Goal: Task Accomplishment & Management: Use online tool/utility

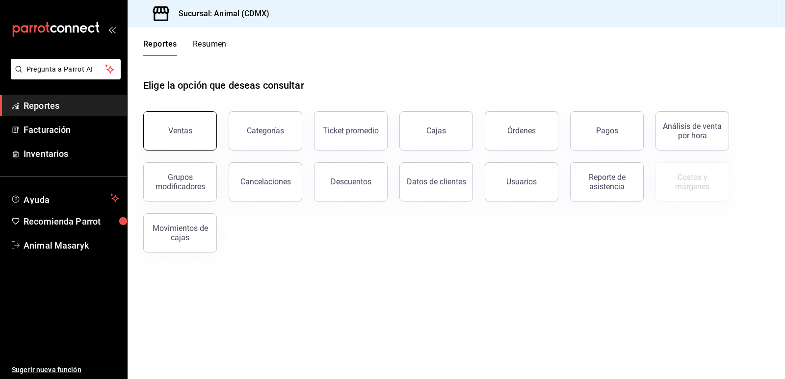
click at [195, 137] on button "Ventas" at bounding box center [180, 130] width 74 height 39
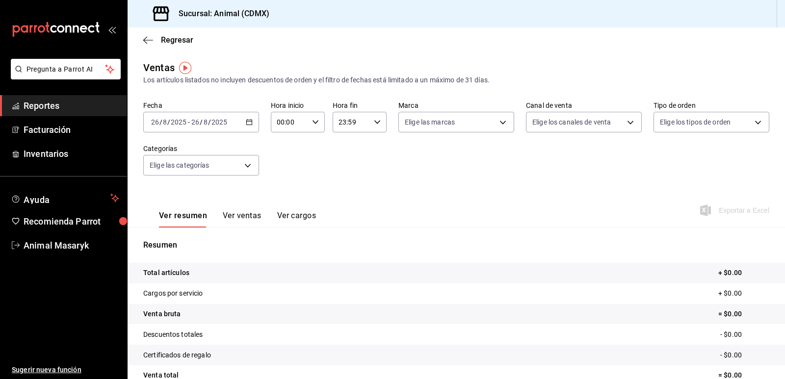
click at [248, 121] on icon "button" at bounding box center [249, 122] width 7 height 7
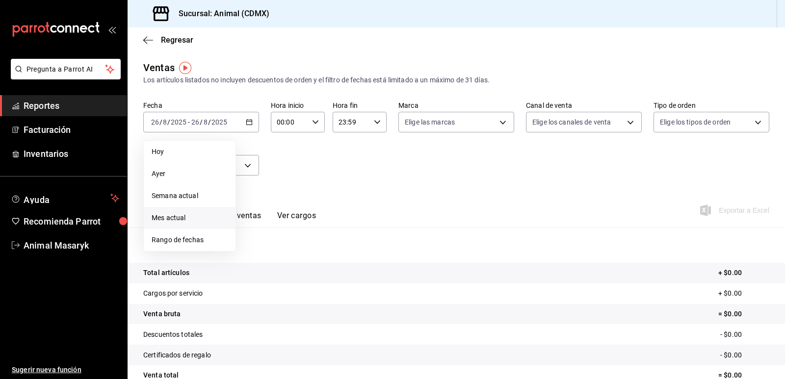
click at [181, 220] on span "Mes actual" at bounding box center [190, 218] width 76 height 10
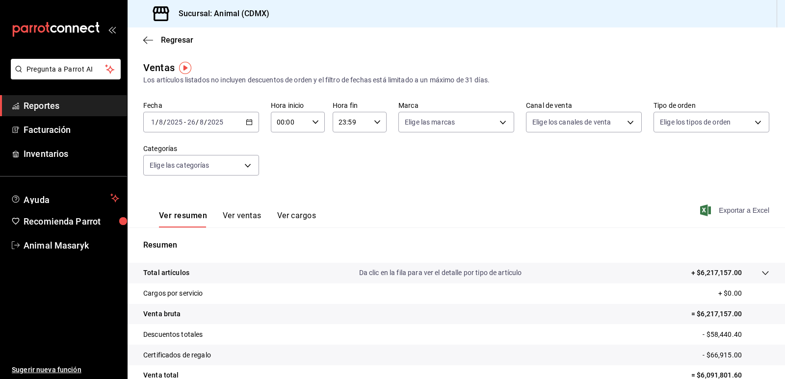
click at [759, 209] on span "Exportar a Excel" at bounding box center [735, 211] width 67 height 12
